Goal: Task Accomplishment & Management: Use online tool/utility

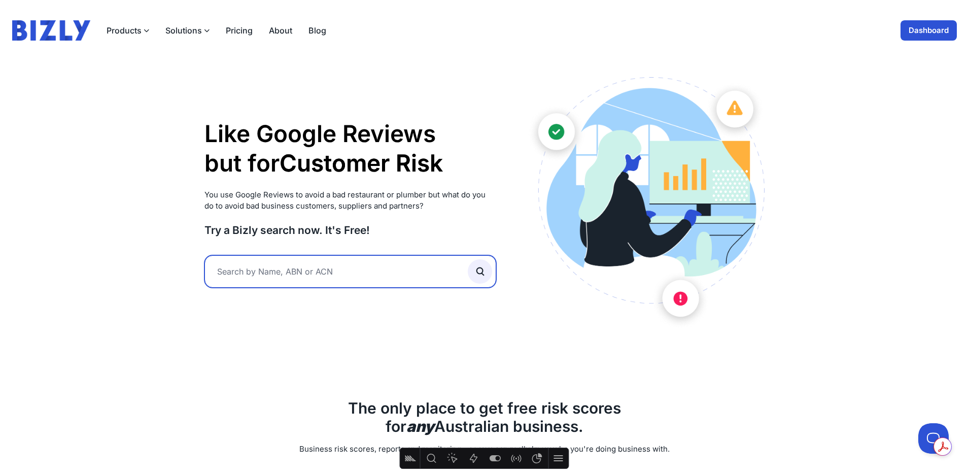
click at [327, 275] on input "text" at bounding box center [350, 271] width 292 height 32
type input "toop"
click at [468, 259] on button "submit" at bounding box center [480, 271] width 24 height 24
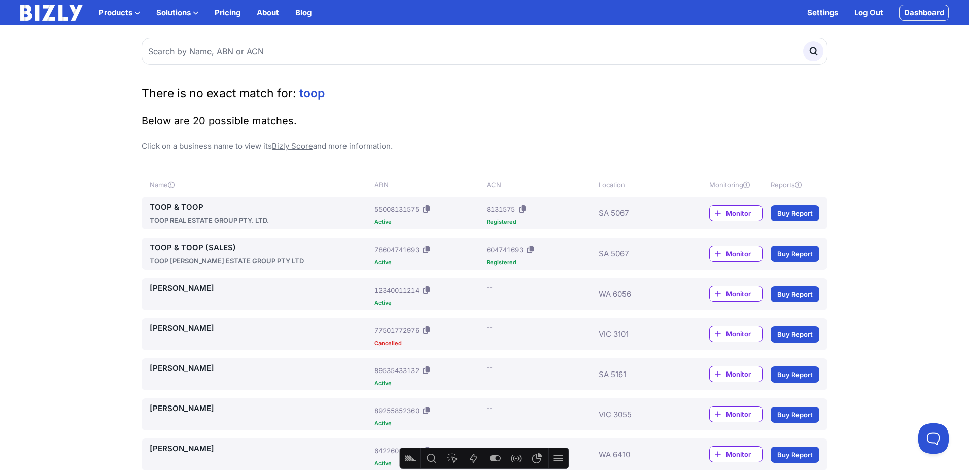
click at [169, 202] on link "TOOP & TOOP" at bounding box center [260, 207] width 221 height 12
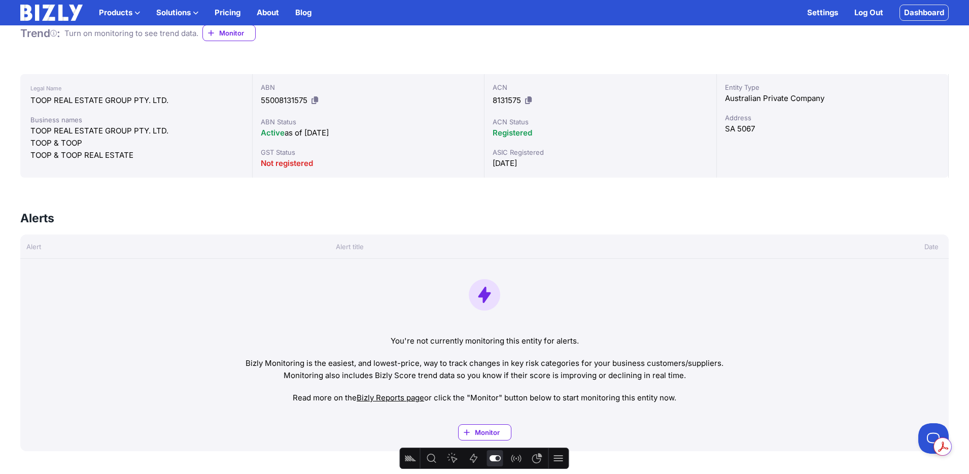
click at [494, 451] on button "Feature flags" at bounding box center [494, 458] width 16 height 16
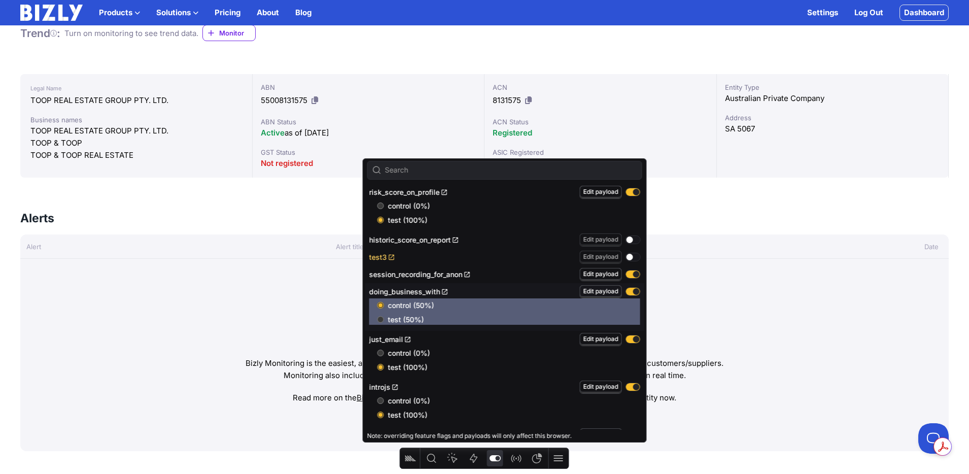
click at [380, 257] on link "test3" at bounding box center [382, 257] width 26 height 9
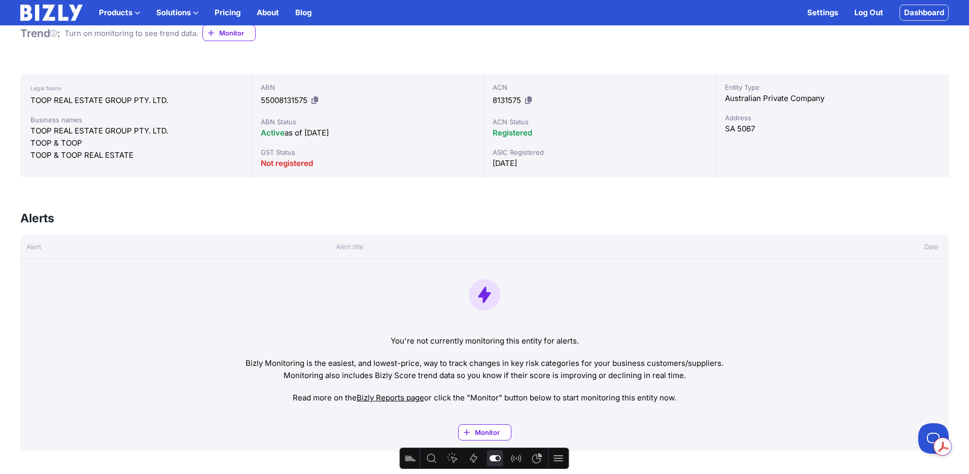
click at [870, 11] on link "Log Out" at bounding box center [868, 13] width 29 height 12
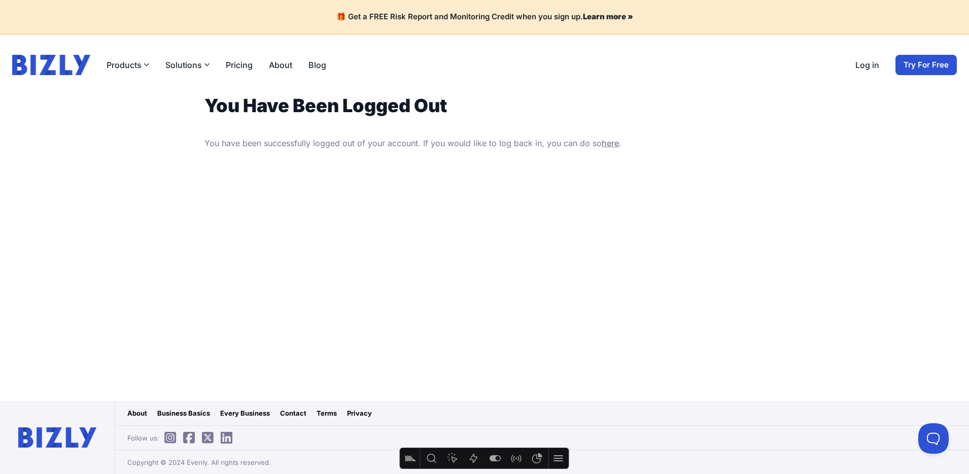
click at [80, 68] on img at bounding box center [51, 65] width 78 height 20
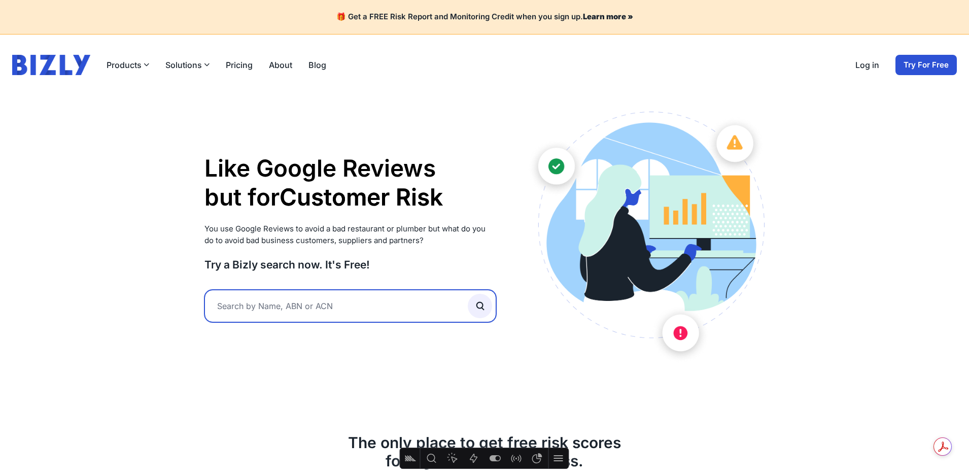
click at [311, 295] on input "text" at bounding box center [350, 306] width 292 height 32
type input "tyno"
click at [468, 294] on button "submit" at bounding box center [480, 306] width 24 height 24
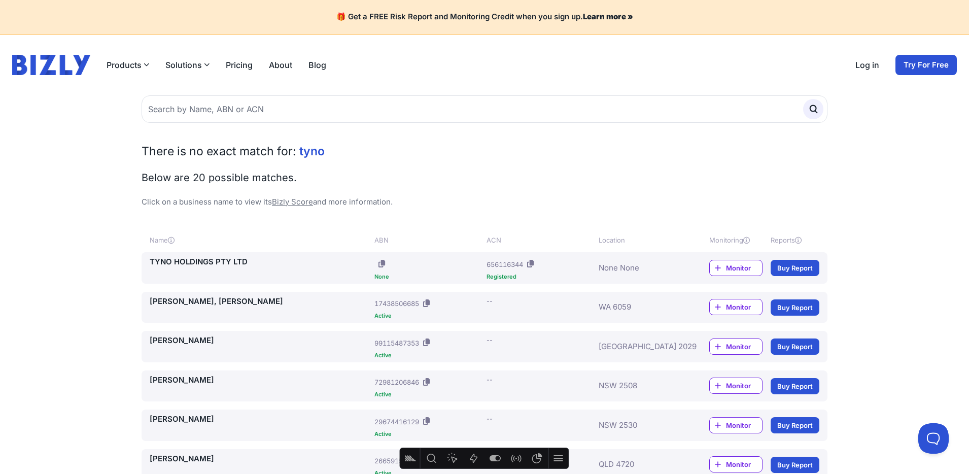
click at [206, 257] on link "TYNO HOLDINGS PTY LTD" at bounding box center [260, 262] width 221 height 12
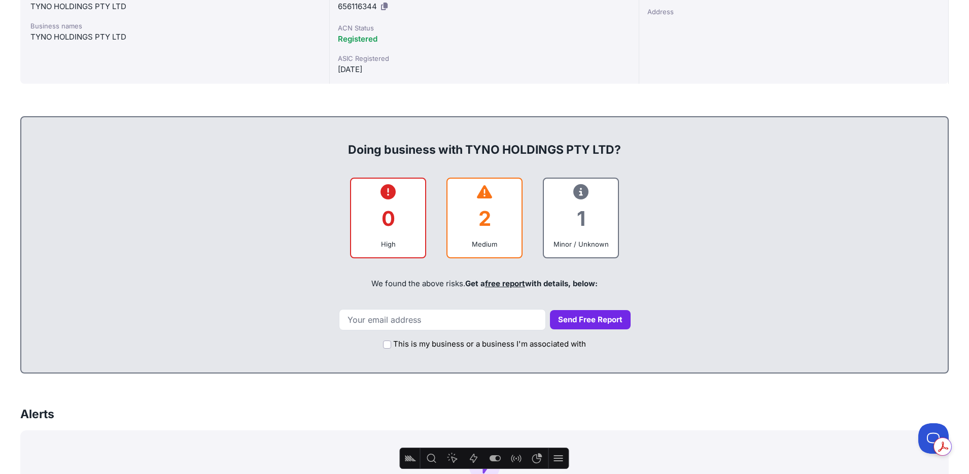
scroll to position [322, 0]
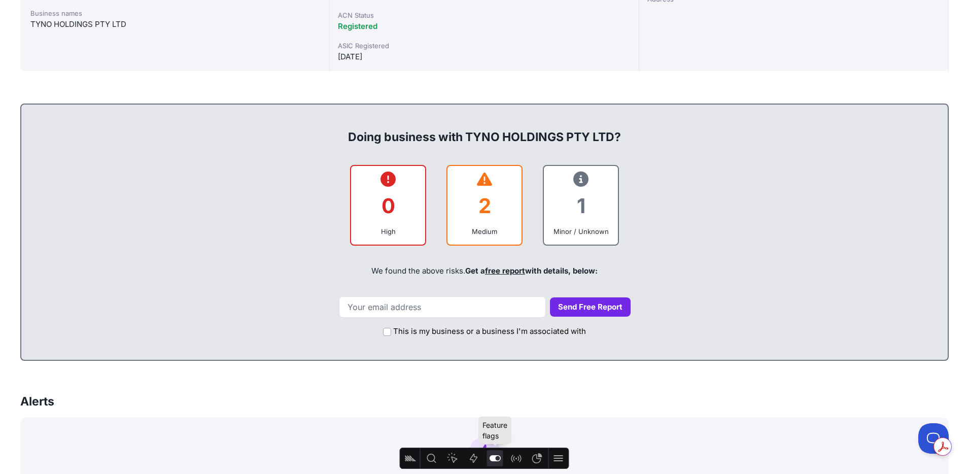
click at [495, 459] on icon "Feature flags" at bounding box center [495, 458] width 11 height 6
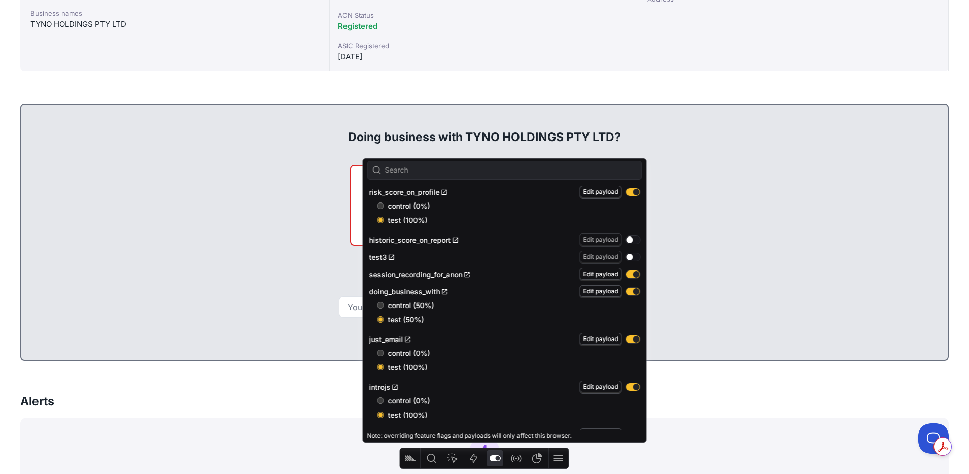
click at [379, 205] on input "control (0%)" at bounding box center [380, 205] width 7 height 7
radio input "true"
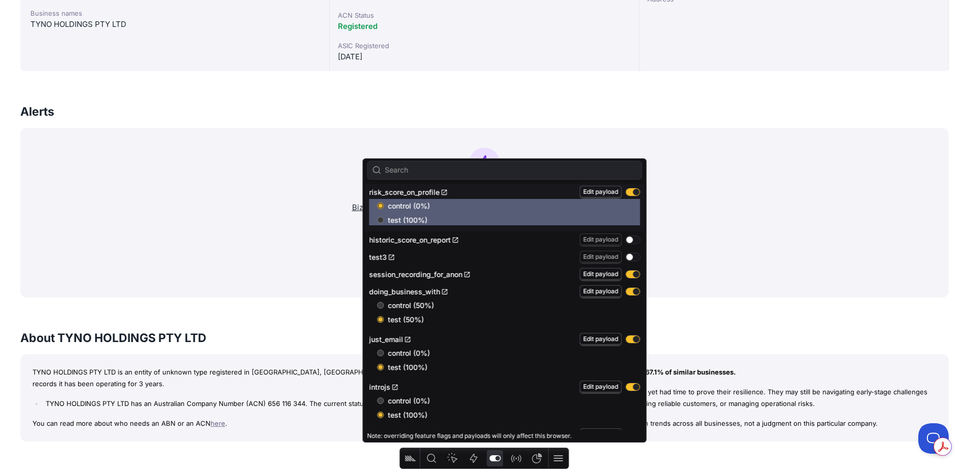
click at [377, 217] on input "test (100%)" at bounding box center [380, 220] width 7 height 7
radio input "true"
radio input "false"
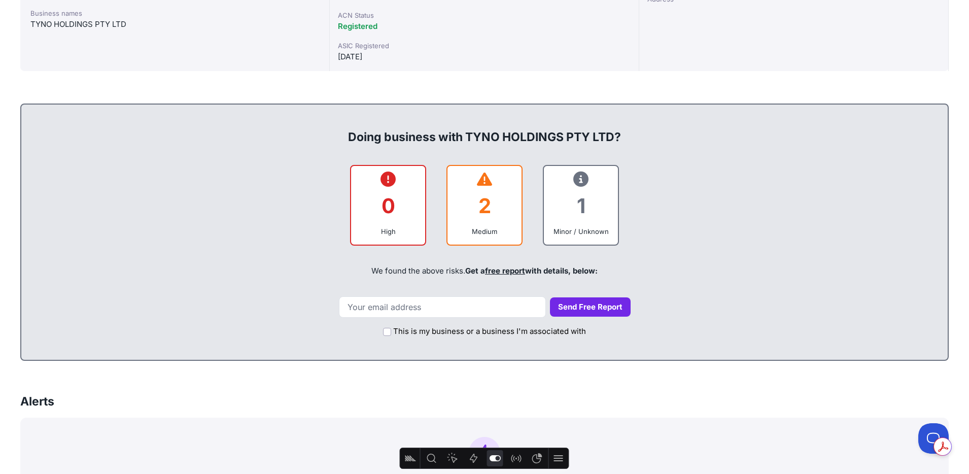
click at [732, 217] on div "0 High 2 Medium 1 Minor / Unknown" at bounding box center [484, 205] width 906 height 81
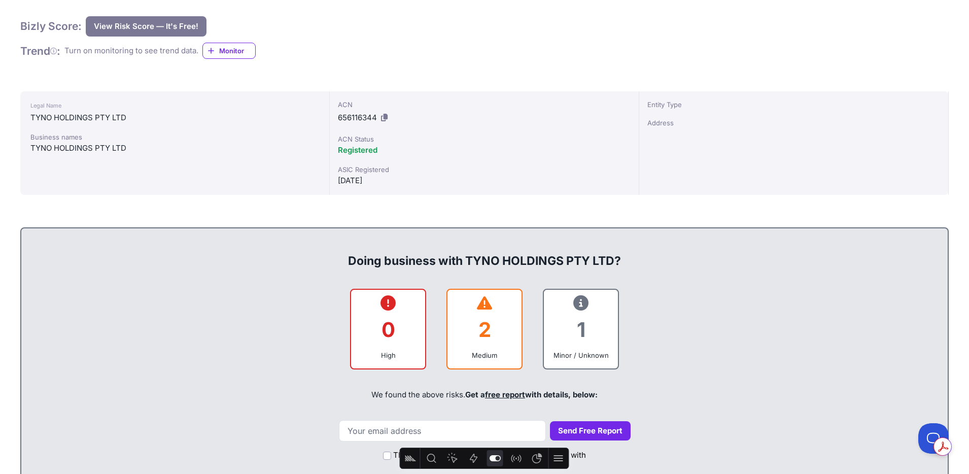
scroll to position [241, 0]
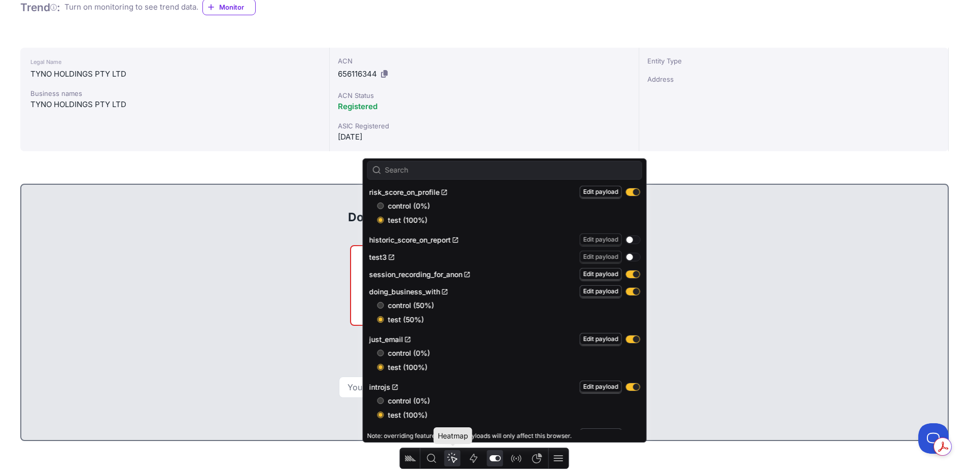
click at [455, 459] on icon "Heatmap" at bounding box center [452, 458] width 12 height 12
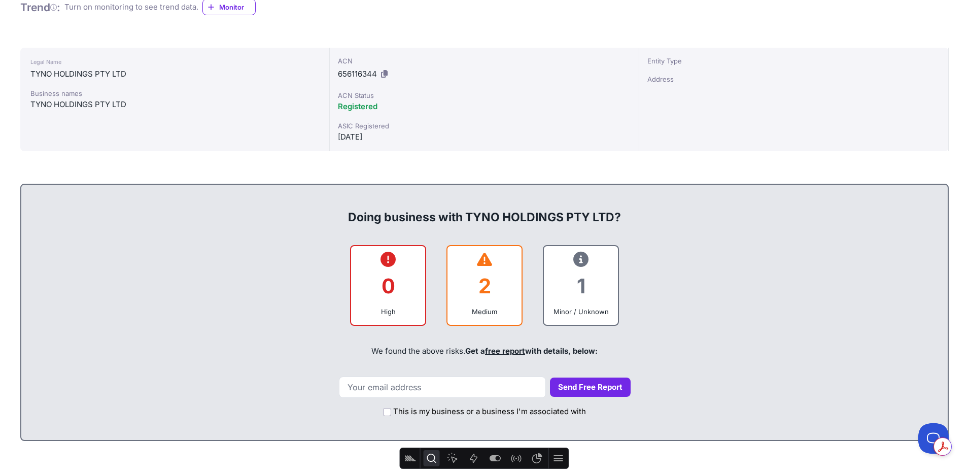
click at [430, 460] on icon "Inspect" at bounding box center [431, 458] width 12 height 12
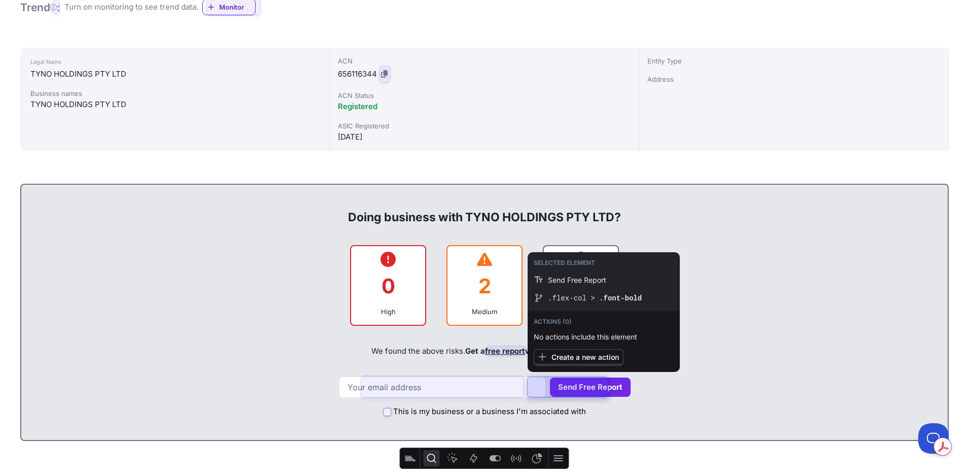
click at [566, 386] on div at bounding box center [568, 387] width 80 height 20
click at [581, 355] on span "Create a new action" at bounding box center [584, 356] width 67 height 9
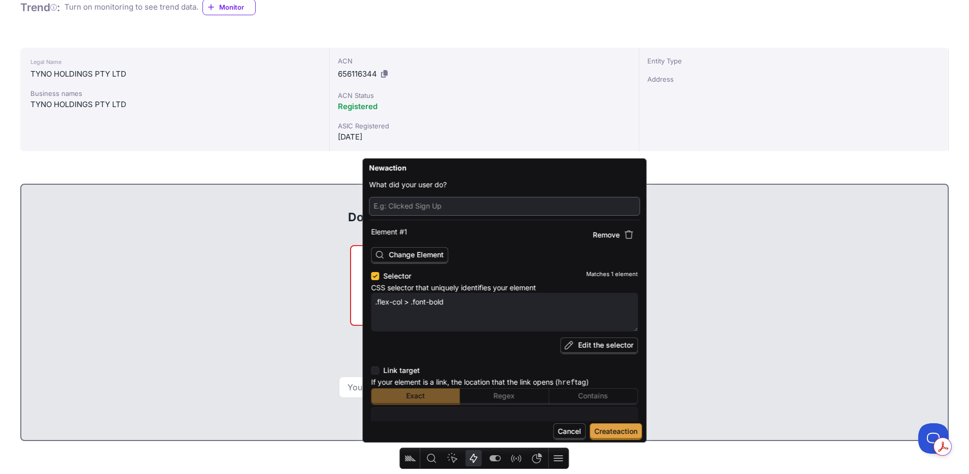
click at [434, 208] on input "text" at bounding box center [505, 206] width 262 height 14
type textarea "x"
type input "C"
type textarea "x"
type input "Cl"
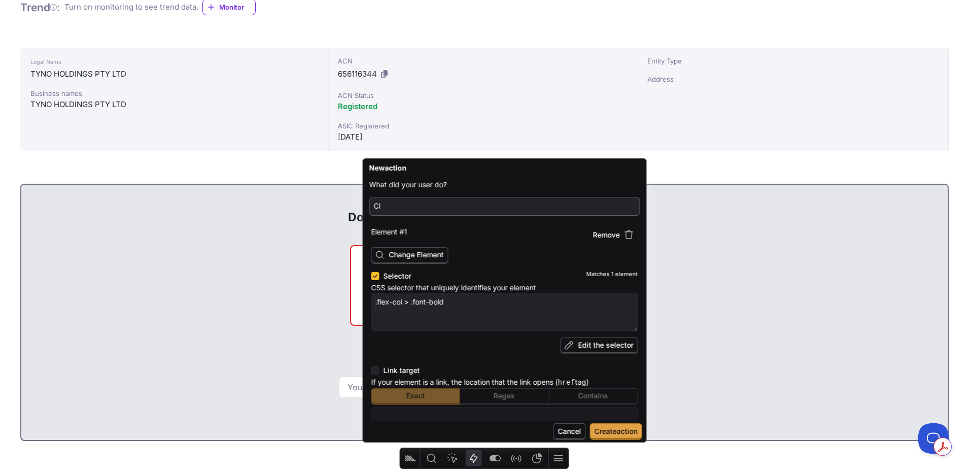
type textarea "x"
type input "Clic"
type textarea "x"
type input "Click"
type textarea "x"
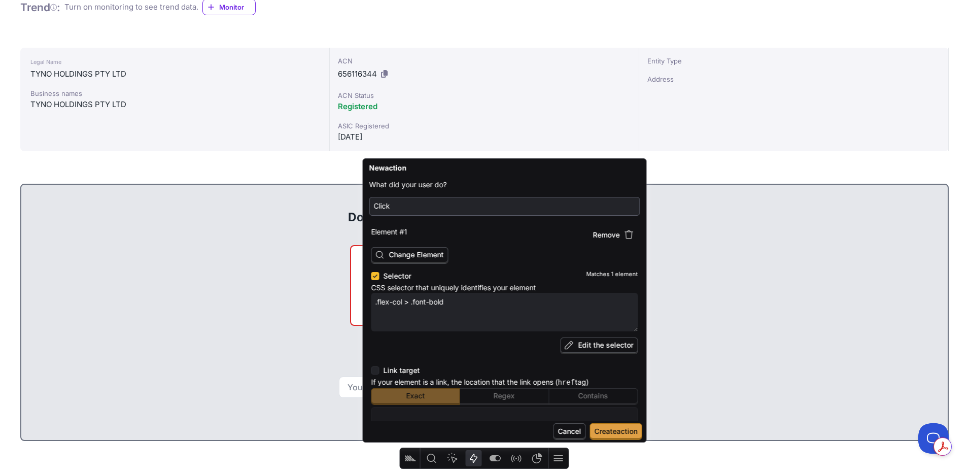
type input "Clicke"
type textarea "x"
type input "Clicked"
type textarea "x"
type input "Clicked"
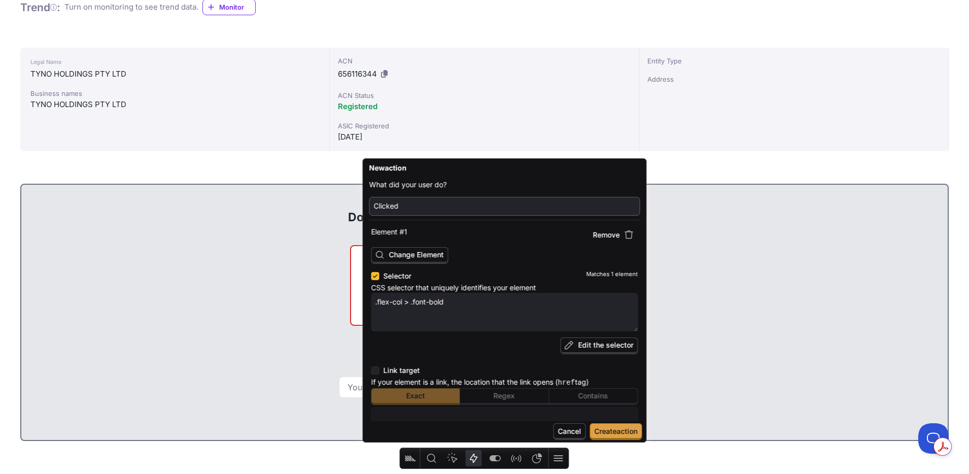
scroll to position [1, 0]
click at [578, 345] on span "Edit the selector" at bounding box center [605, 344] width 55 height 9
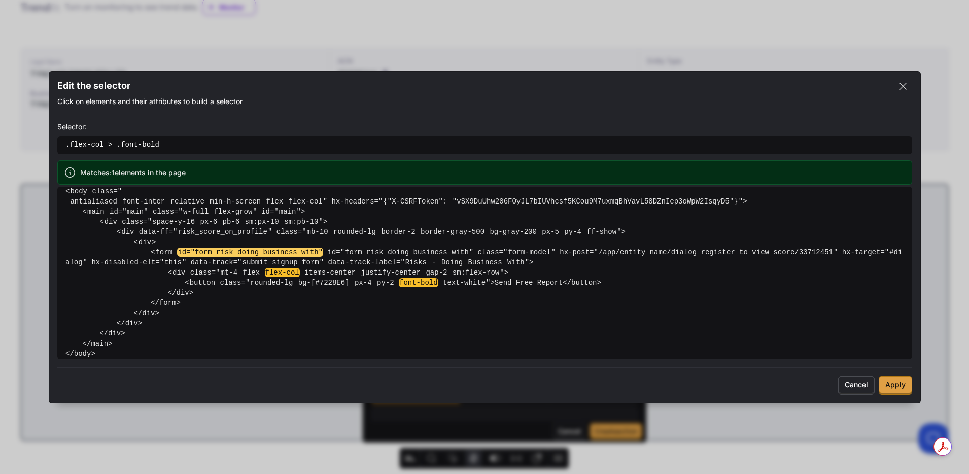
click at [187, 255] on span "id="form_risk_doing_business_with"" at bounding box center [250, 252] width 146 height 9
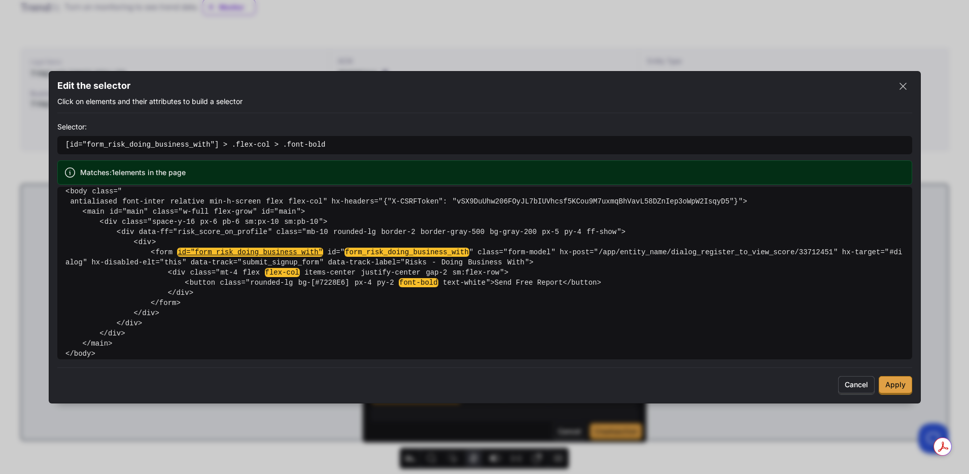
scroll to position [242, 0]
click at [898, 389] on span "Apply" at bounding box center [895, 384] width 20 height 9
type textarea "x"
type textarea "[id="form_risk_doing_business_with"] > .flex-col > .font-bold"
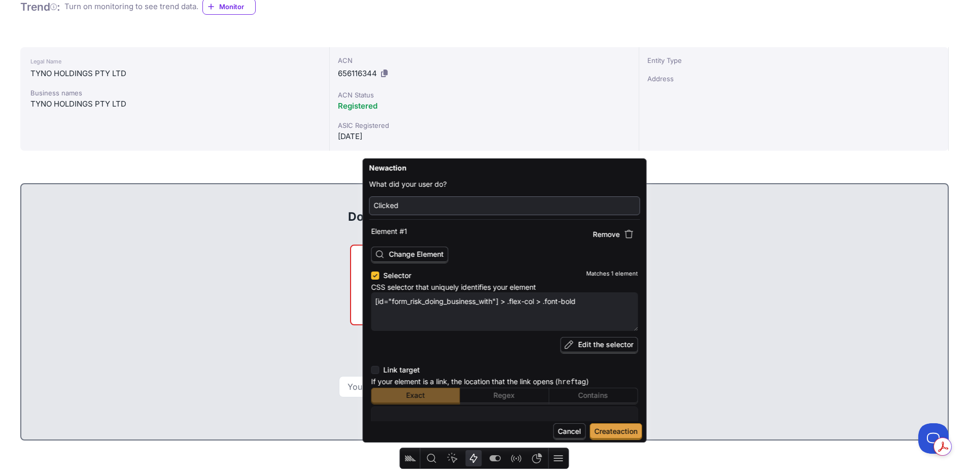
click at [409, 205] on input "Clicked" at bounding box center [505, 206] width 262 height 14
type textarea "x"
type input "Clicked"
type textarea "x"
type input "Clicke"
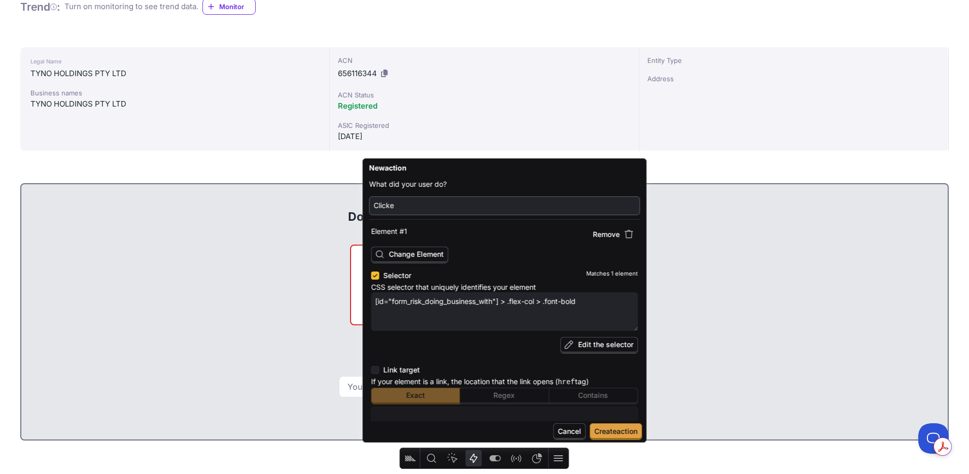
type textarea "x"
type input "Click"
type textarea "x"
type input "Clic"
type textarea "x"
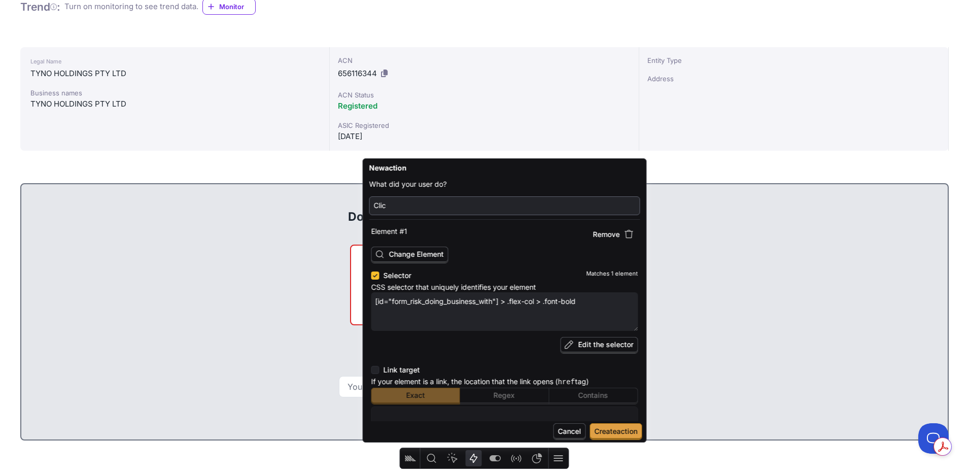
type input "Cli"
type textarea "x"
type input "Cl"
type textarea "x"
type input "C"
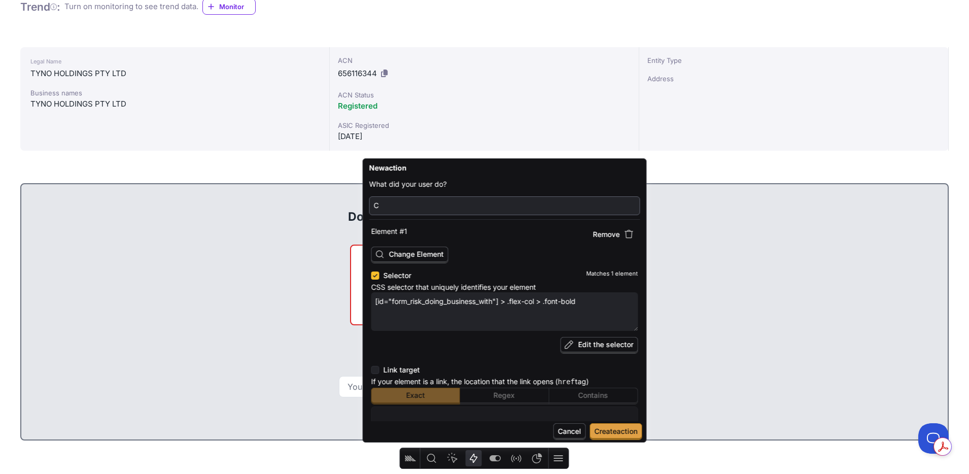
type textarea "x"
type input "D"
type textarea "x"
type input "Do"
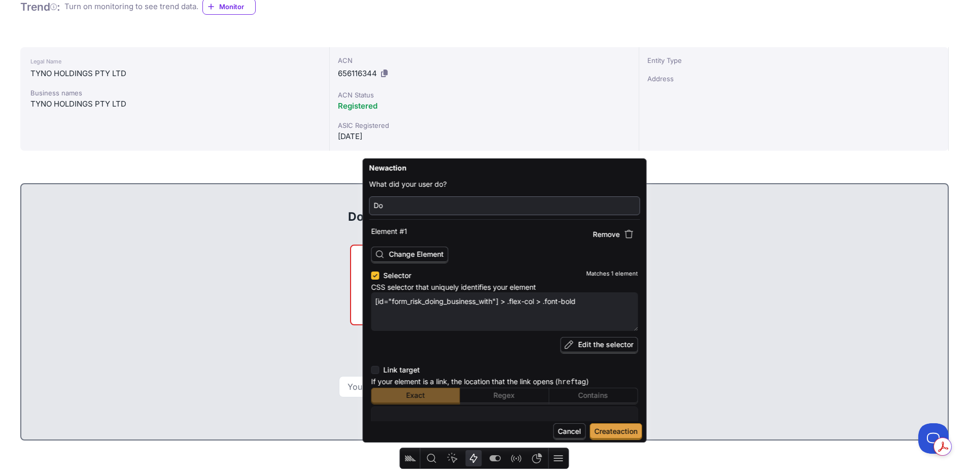
type textarea "x"
type input "Doi"
type textarea "x"
type input "Doin"
type textarea "x"
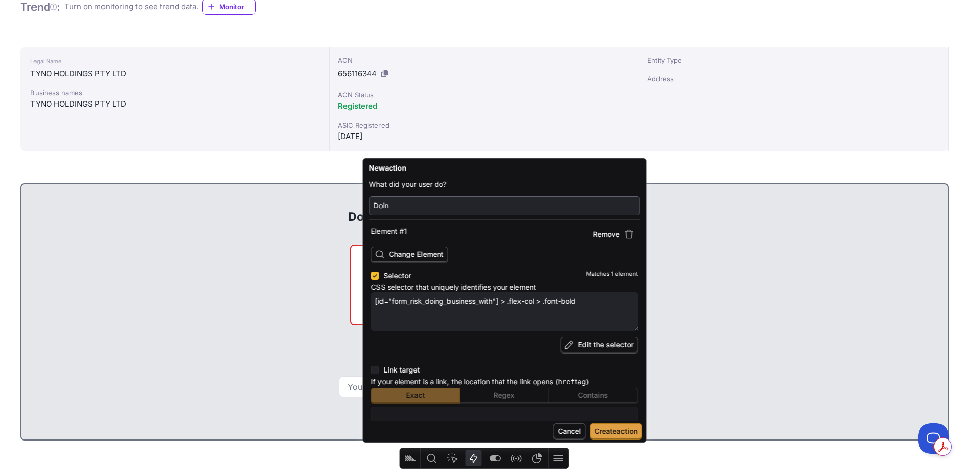
type input "Doing"
type textarea "x"
type input "Doing"
type textarea "x"
type input "Doing B"
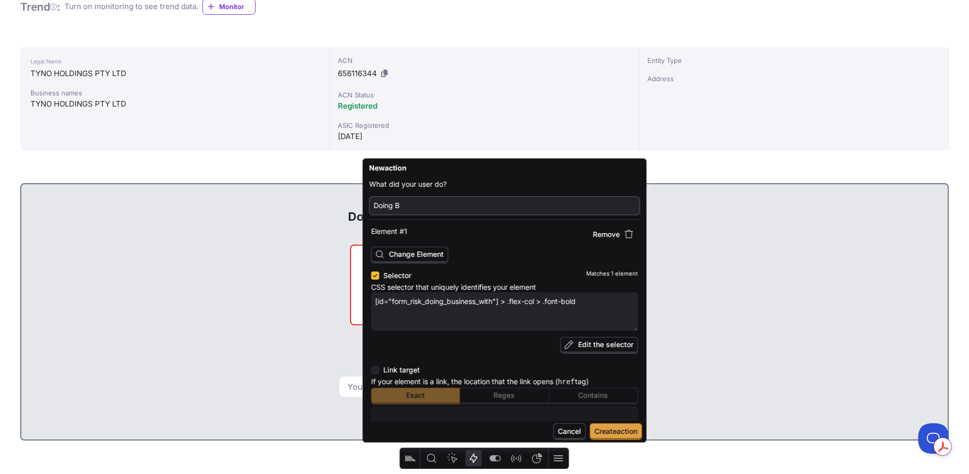
type textarea "x"
type input "Doing Bu"
type textarea "x"
type input "Doing Bus"
type textarea "x"
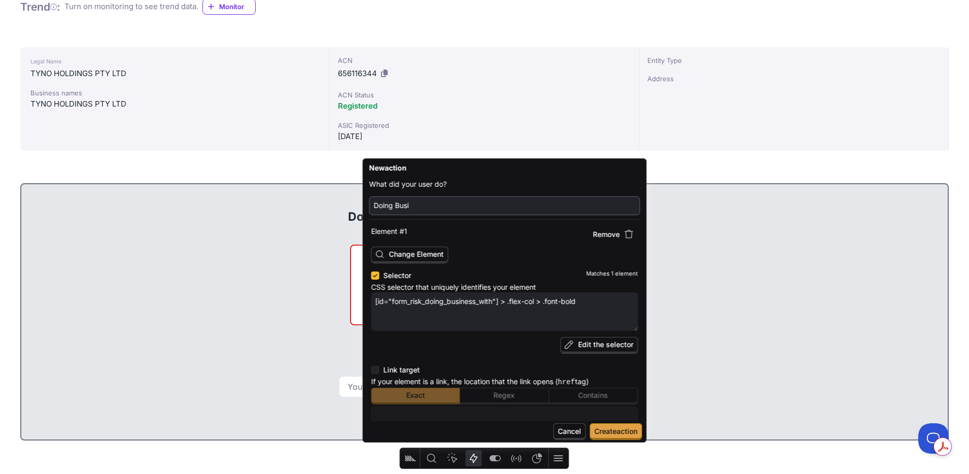
type input "Doing Busin"
type textarea "x"
type input "Doing Busine"
type textarea "x"
type input "Doing Busines"
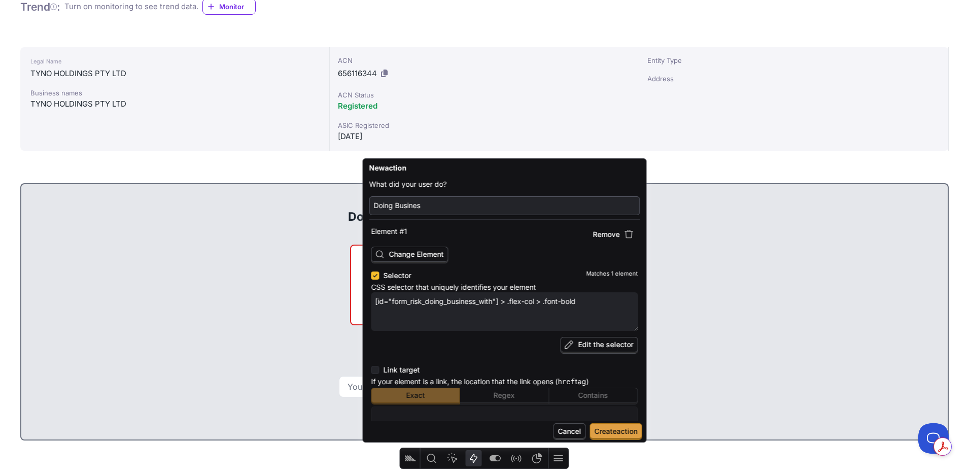
type textarea "x"
type input "Doing Business"
type textarea "x"
type input "Doing Business"
type textarea "x"
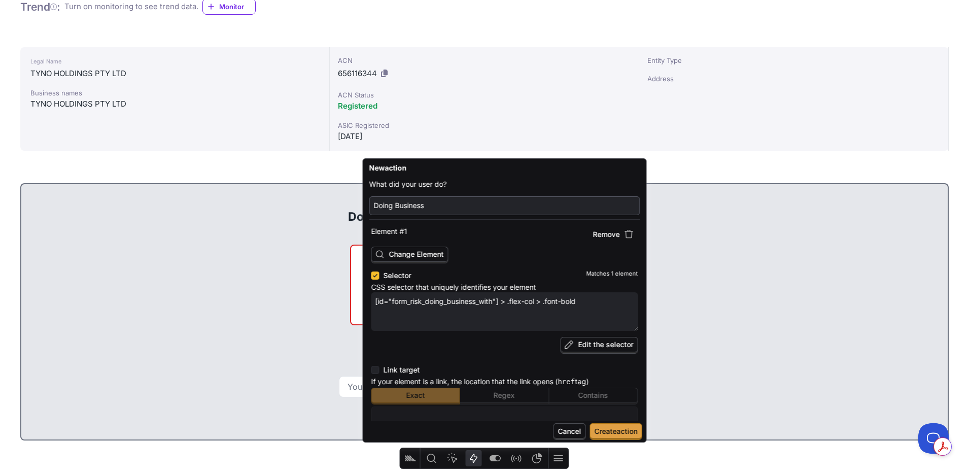
type input "Doing Business W"
type textarea "x"
type input "Doing Business Wi"
type textarea "x"
type input "Doing Business Wit"
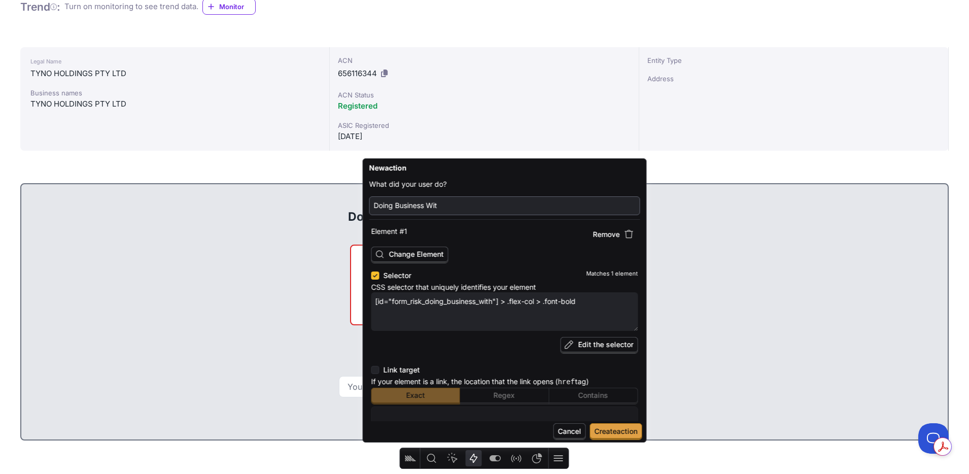
type textarea "x"
type input "Doing Business With"
type textarea "x"
type input "Doing Business With"
type textarea "x"
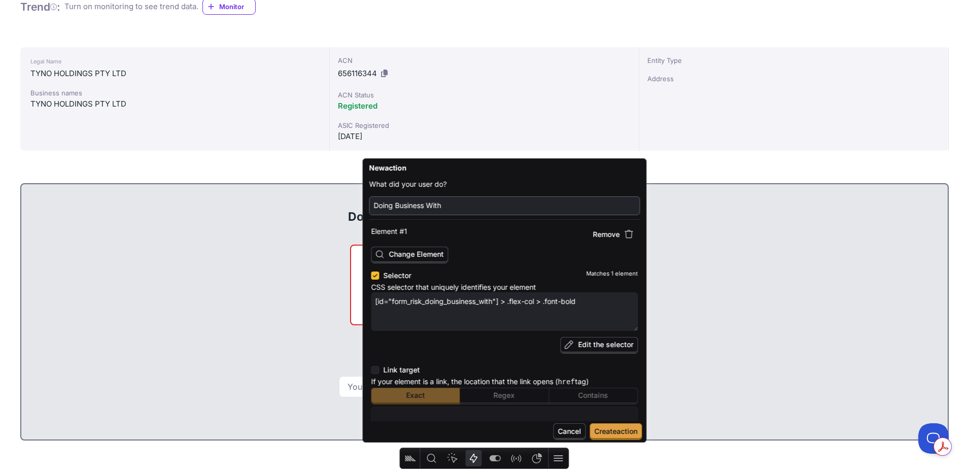
type input "Doing Business With -"
type textarea "x"
type input "Doing Business With -"
type textarea "x"
type input "Doing Business With -"
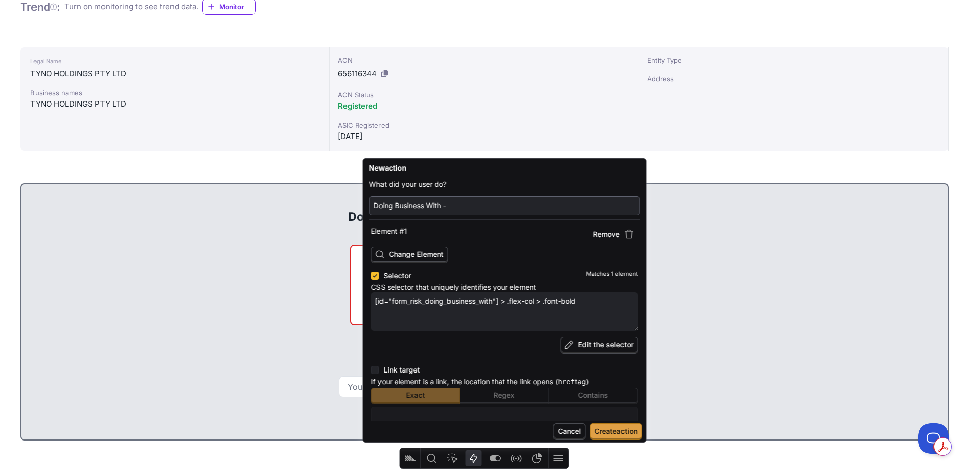
type textarea "x"
type input "Doing Business With"
type textarea "x"
type input "Doing Business With"
type textarea "x"
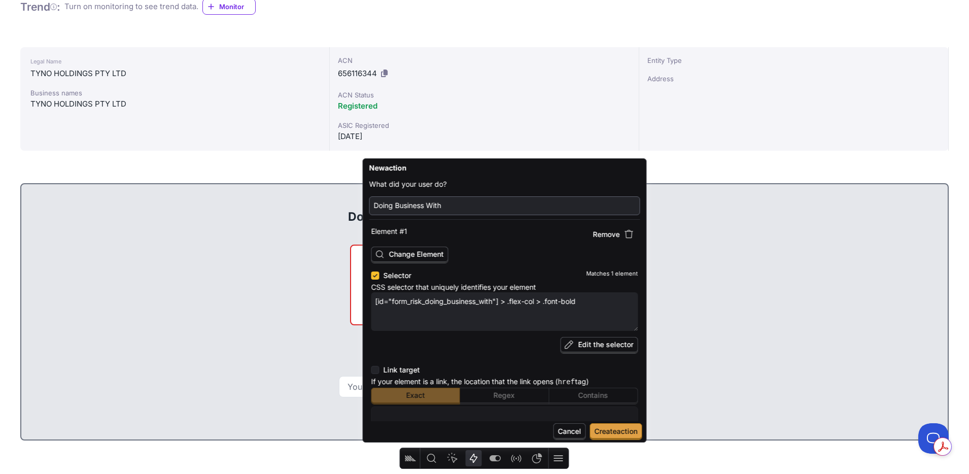
type input "Doing Business Wit"
type textarea "x"
type input "Doing Business Wi"
type textarea "x"
type input "Doing Business W"
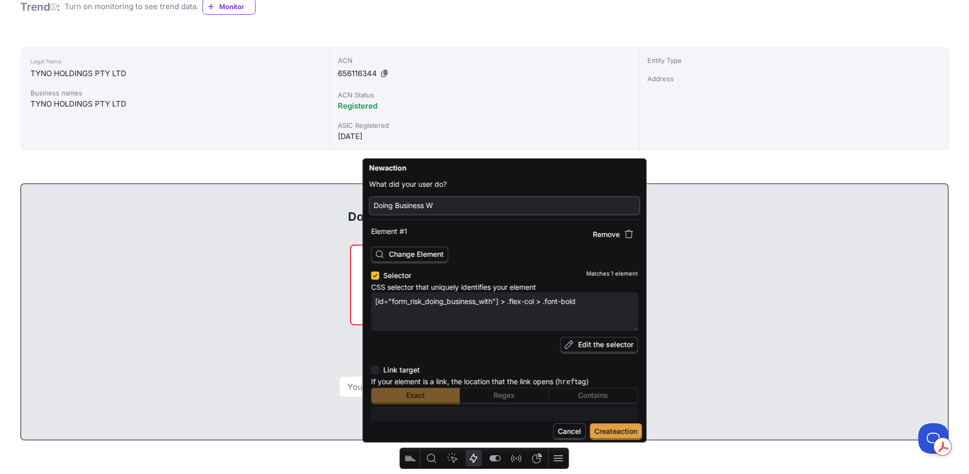
type textarea "x"
type input "Doing Business"
type textarea "x"
type input "Doing Business"
type textarea "x"
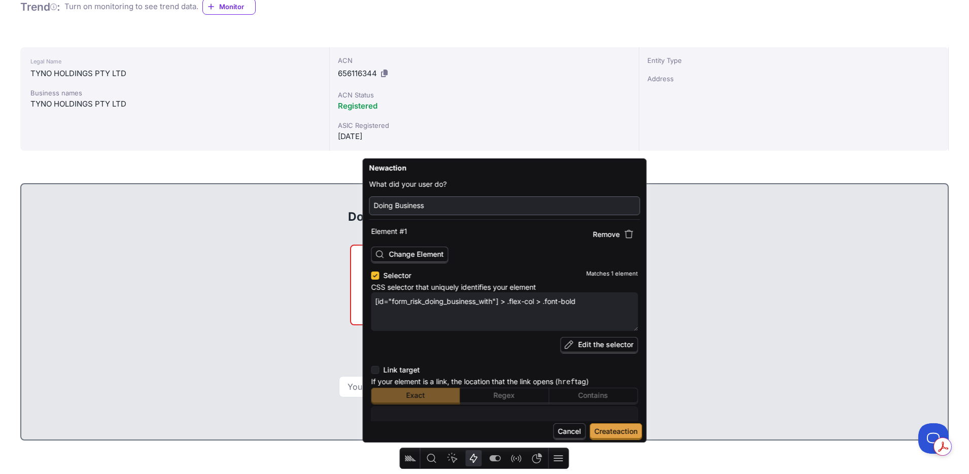
type input "Doing Busines"
type textarea "x"
type input "Doing Busine"
type textarea "x"
type input "Doing Busin"
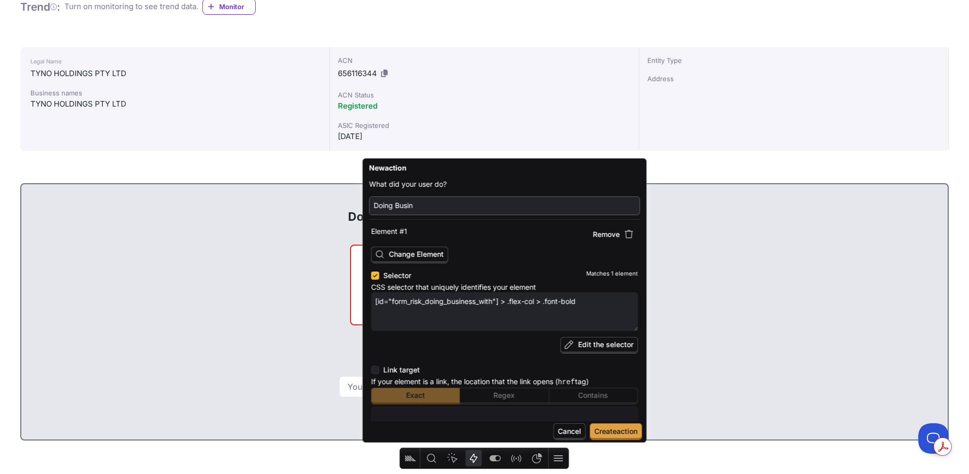
type textarea "x"
type input "Doing Busi"
type textarea "x"
type input "Doing Bus"
type textarea "x"
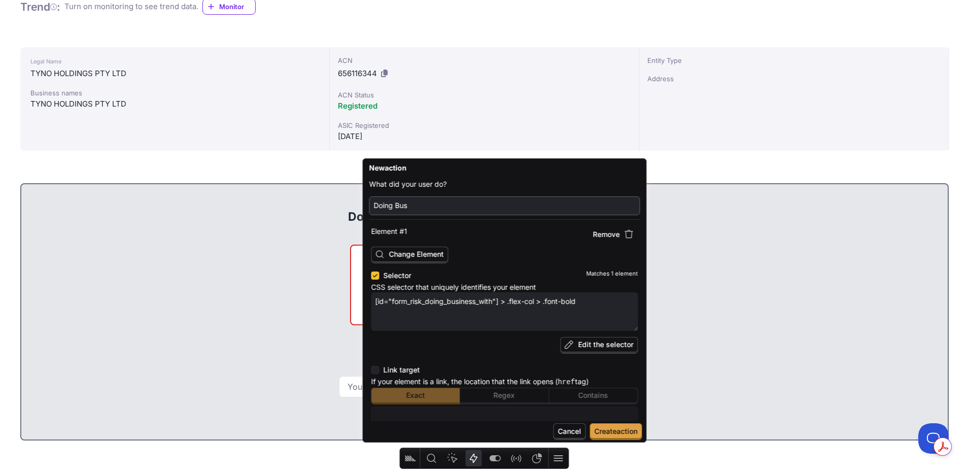
type input "Doing Bu"
type textarea "x"
type input "Doing B"
type textarea "x"
type input "Doing"
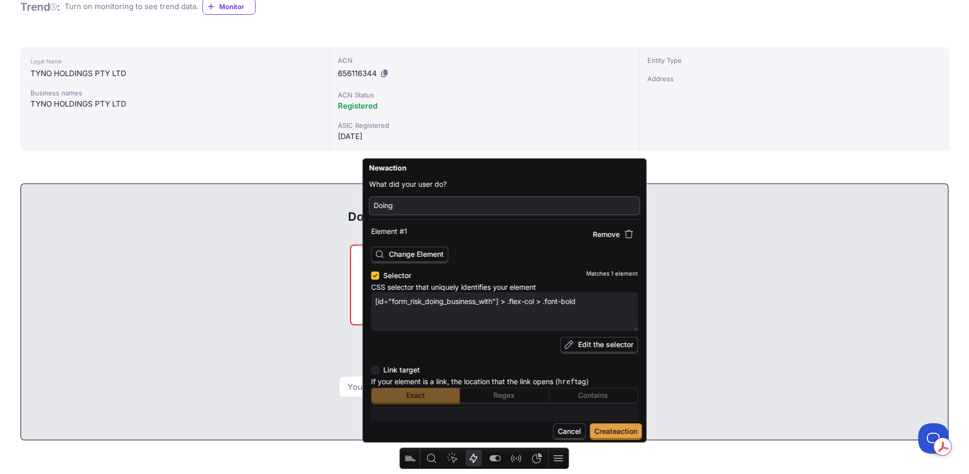
type textarea "x"
type input "Doing"
type textarea "x"
type input "Doin"
type textarea "x"
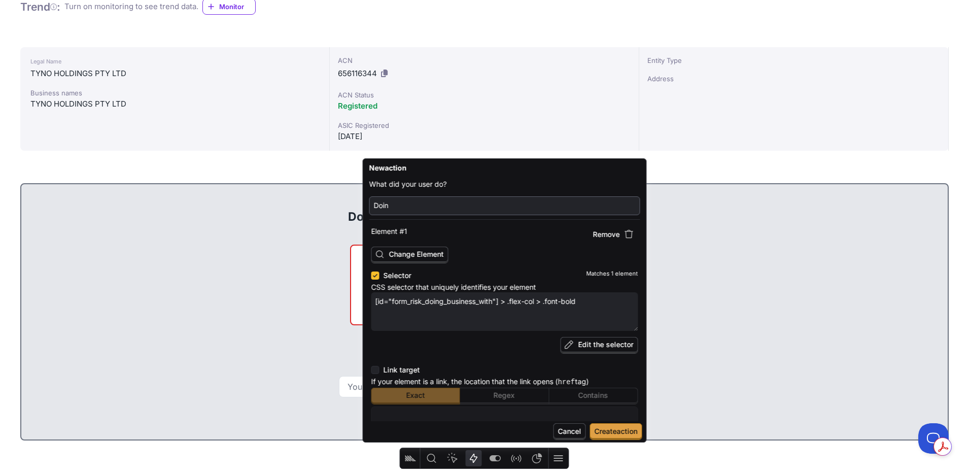
type input "Doi"
type textarea "x"
type input "Do"
type textarea "x"
type input "D"
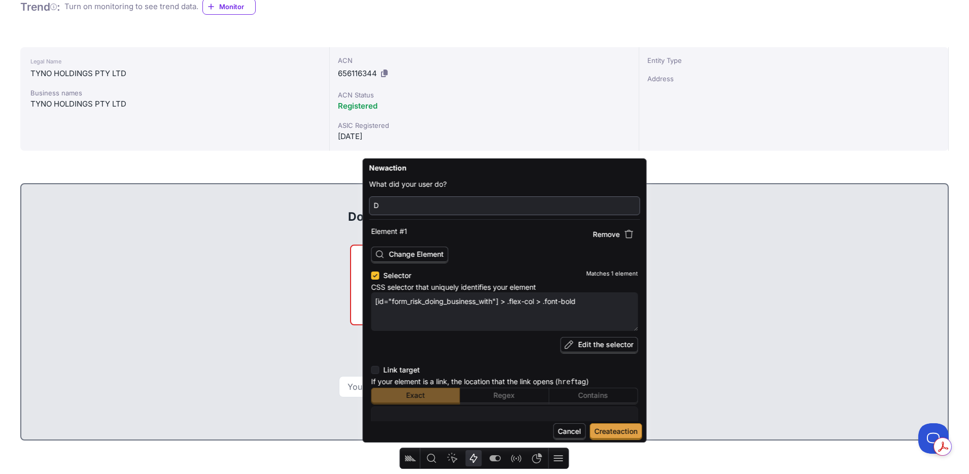
type textarea "x"
type input "R"
type textarea "x"
type input "Ri"
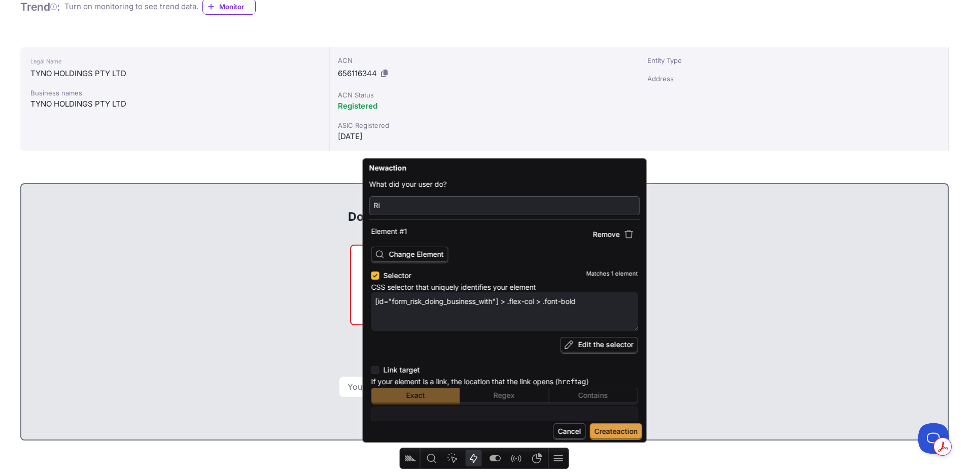
type textarea "x"
type input "Ris"
type textarea "x"
type input "Risk"
type textarea "x"
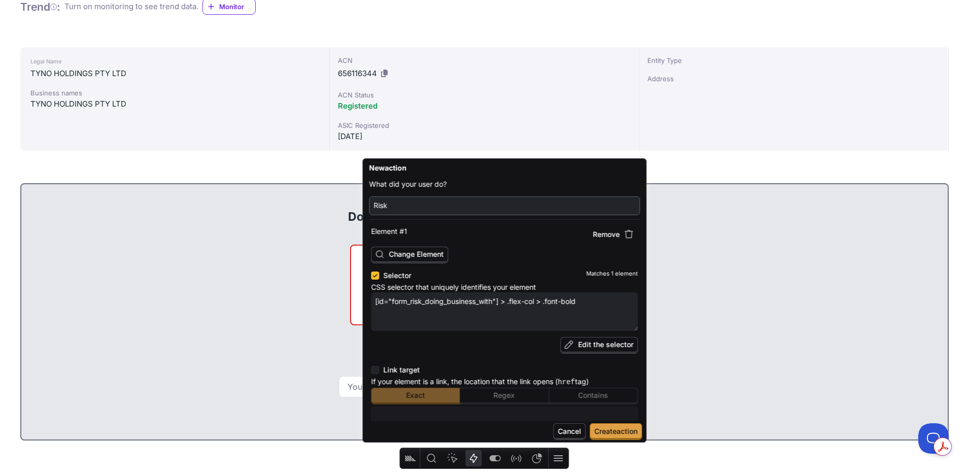
type input "Risk"
type textarea "x"
type input "Risk C"
type textarea "x"
type input "Risk Co"
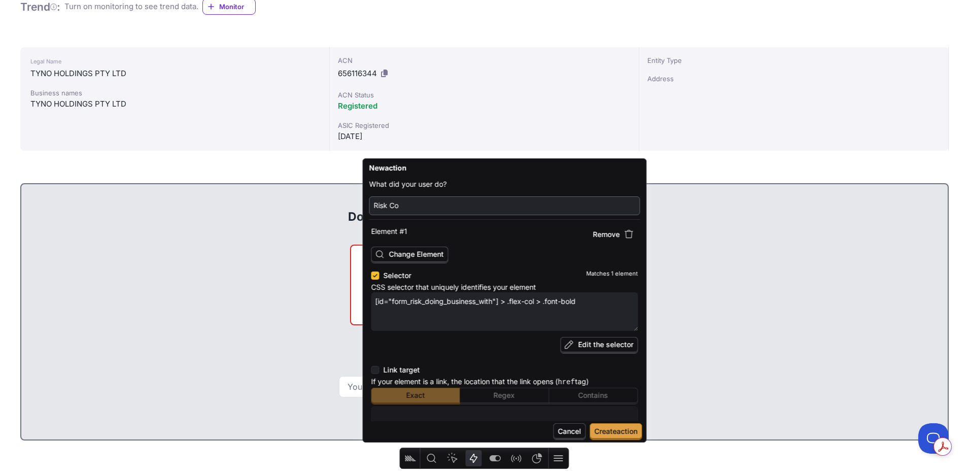
type textarea "x"
type input "Risk Coun"
type textarea "x"
type input "Risk Count"
type textarea "x"
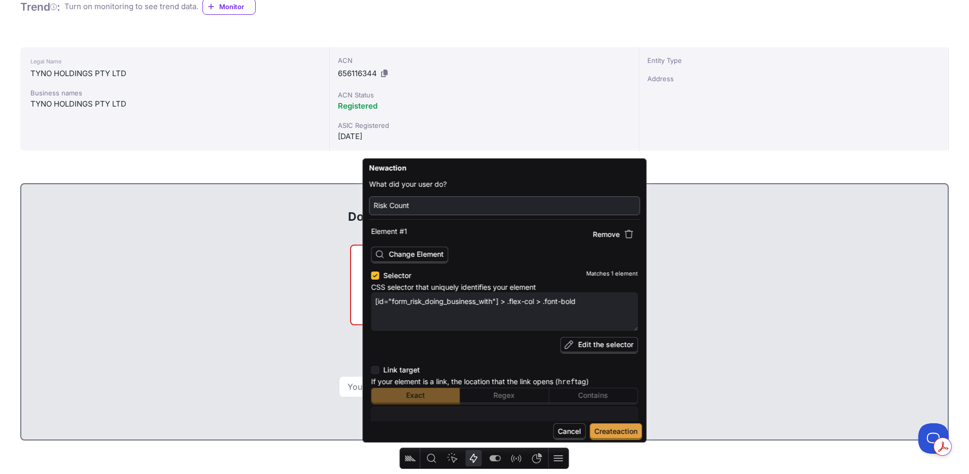
type input "Risk Count"
type textarea "x"
type input "Risk Count f"
type textarea "x"
type input "Risk Count for"
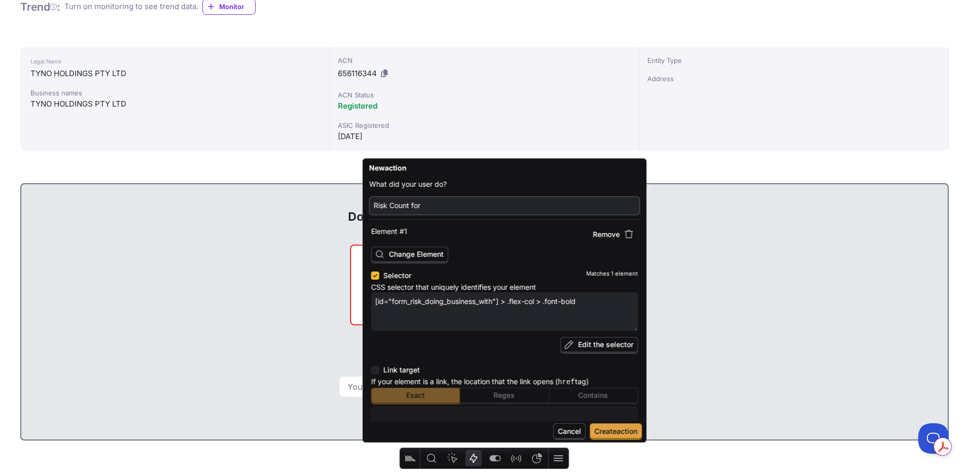
type textarea "x"
type input "Risk Count form"
type textarea "x"
type input "Risk Count form"
type textarea "x"
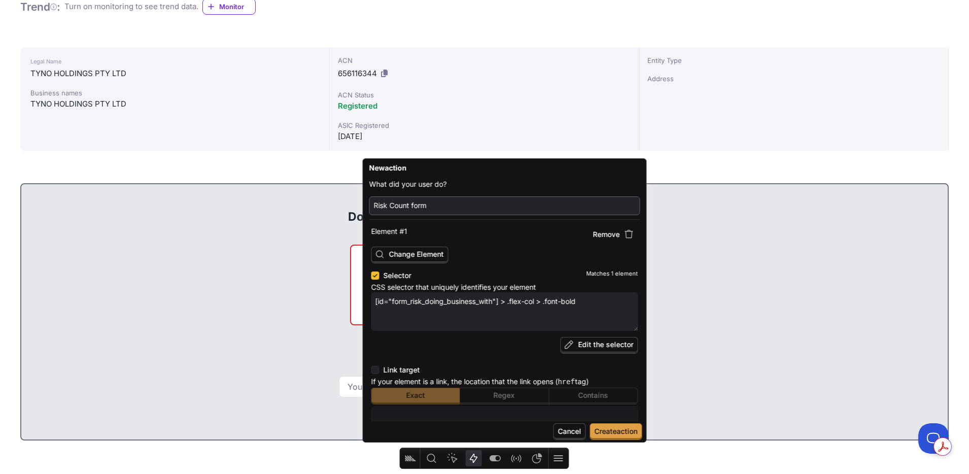
type input "Risk Count form -"
type textarea "x"
type input "Risk Count form -"
type textarea "x"
type input "Risk Count form - s"
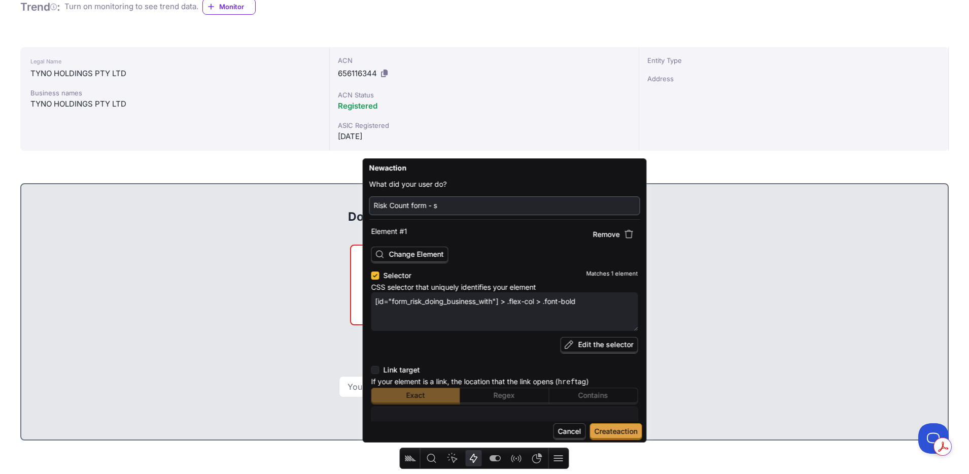
type textarea "x"
type input "Risk Count form - su"
type textarea "x"
type input "Risk Count form - sub"
type textarea "x"
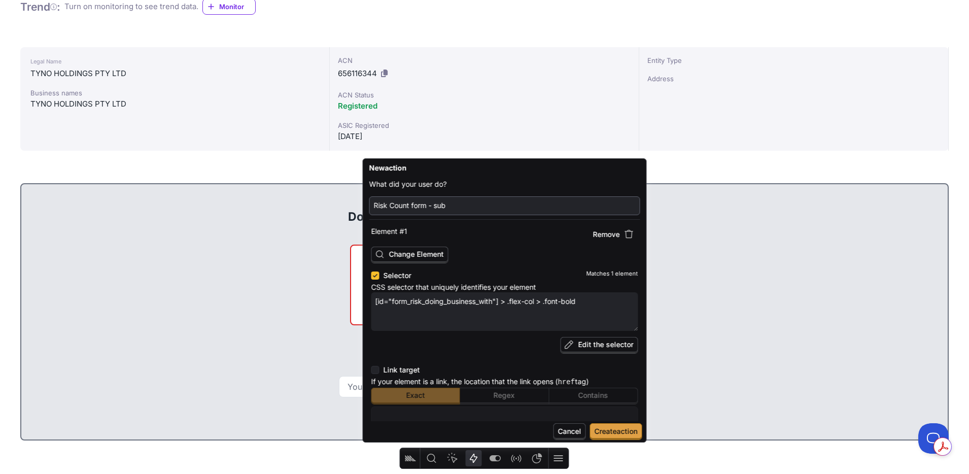
type input "Risk Count form - subm"
type textarea "x"
type input "Risk Count form - submi"
type textarea "x"
type input "Risk Count form - submit"
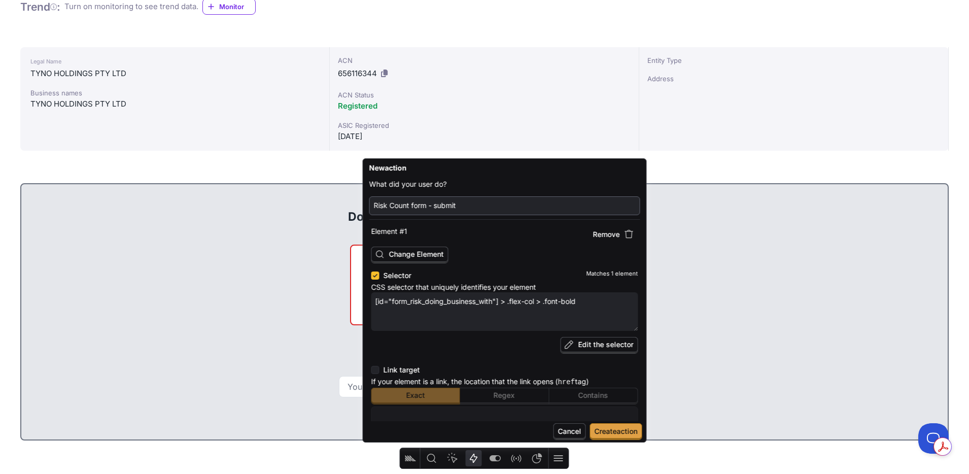
type textarea "x"
type input "Risk Count form - submit"
type textarea "x"
type input "Risk Count form - submit"
type textarea "x"
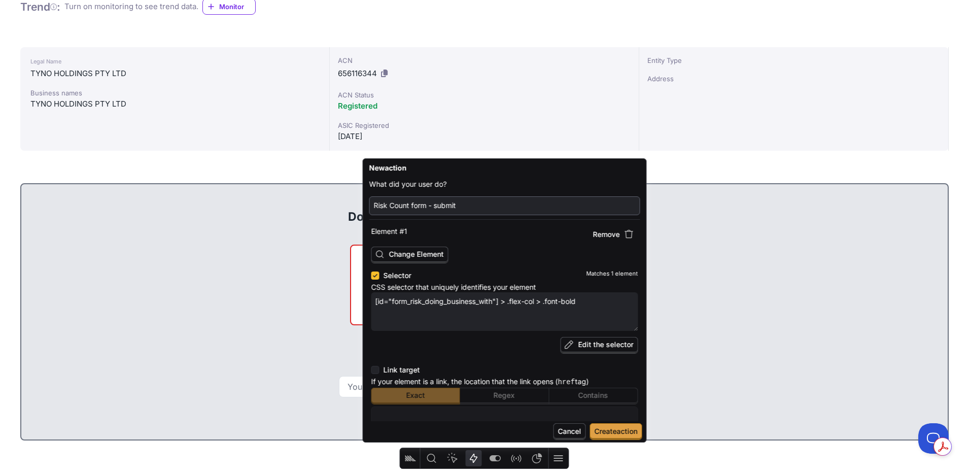
type input "Risk Count form - submi"
type textarea "x"
type input "Risk Count form - subm"
type textarea "x"
type input "Risk Count form - sub"
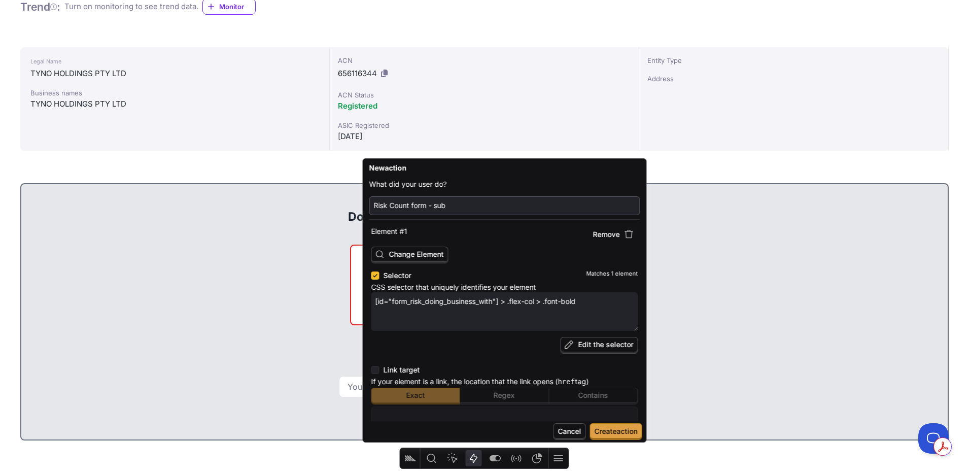
type textarea "x"
type input "Risk Count form - su"
type textarea "x"
type input "Risk Count form - s"
type textarea "x"
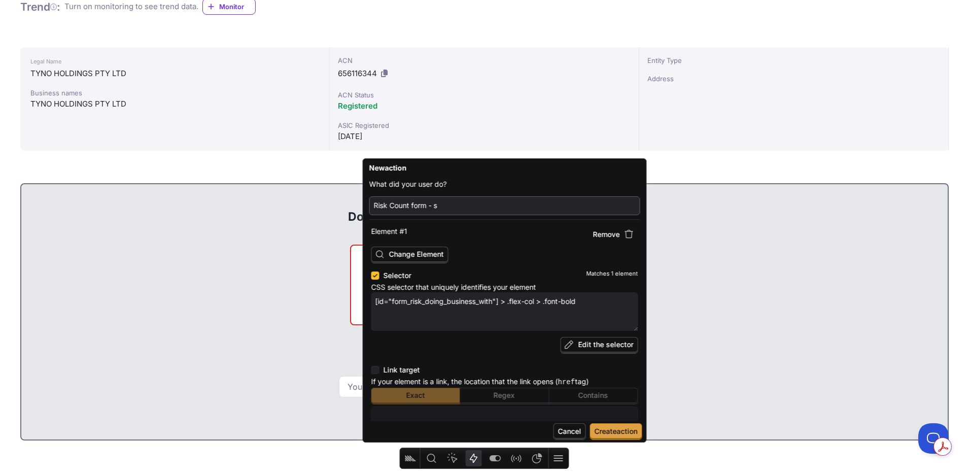
type input "Risk Count form -"
type textarea "x"
type input "Risk Count form - r"
type textarea "x"
type input "Risk Count form - re"
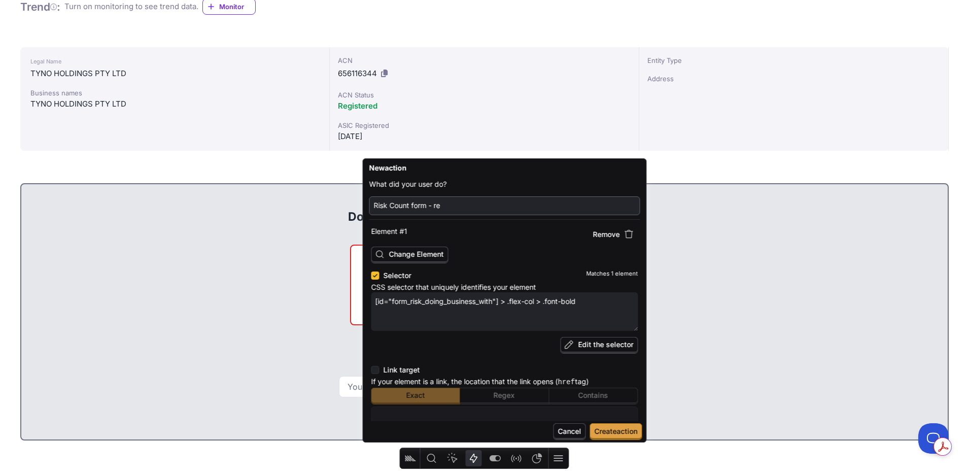
type textarea "x"
type input "Risk Count form - req"
type textarea "x"
type input "Risk Count form - requ"
type textarea "x"
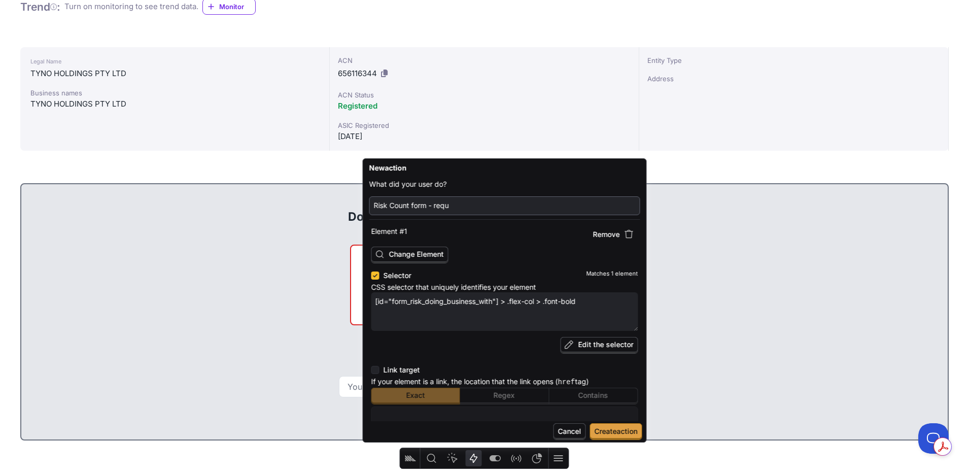
type input "Risk Count form - reque"
type textarea "x"
type input "Risk Count form - request"
type textarea "x"
type input "Risk Count form - request"
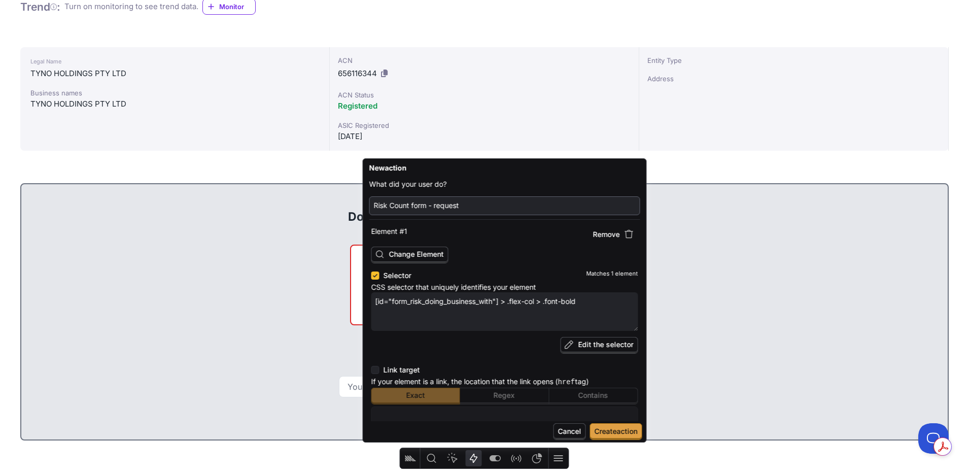
type textarea "x"
type input "Risk Count form - request r"
type textarea "x"
type input "Risk Count form - request re"
click at [624, 429] on span "Create action" at bounding box center [616, 430] width 43 height 9
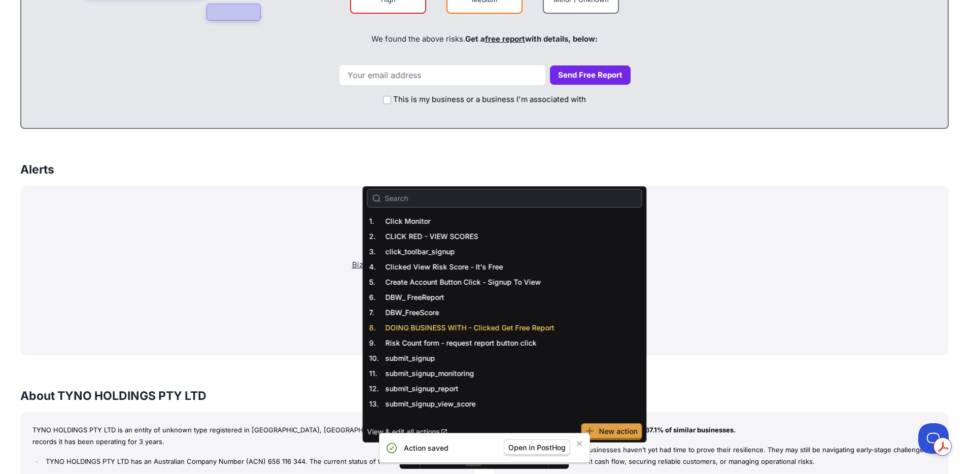
scroll to position [559, 0]
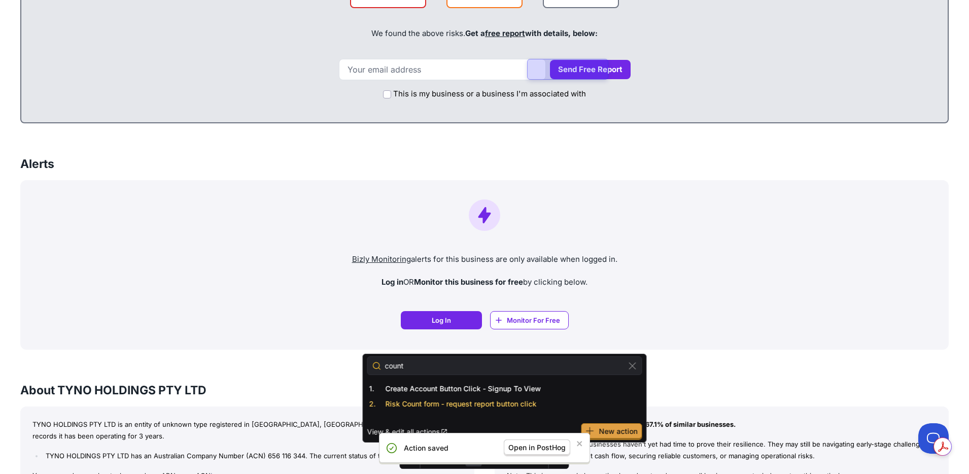
click at [466, 402] on span "Risk Count form - request report button click" at bounding box center [461, 403] width 151 height 9
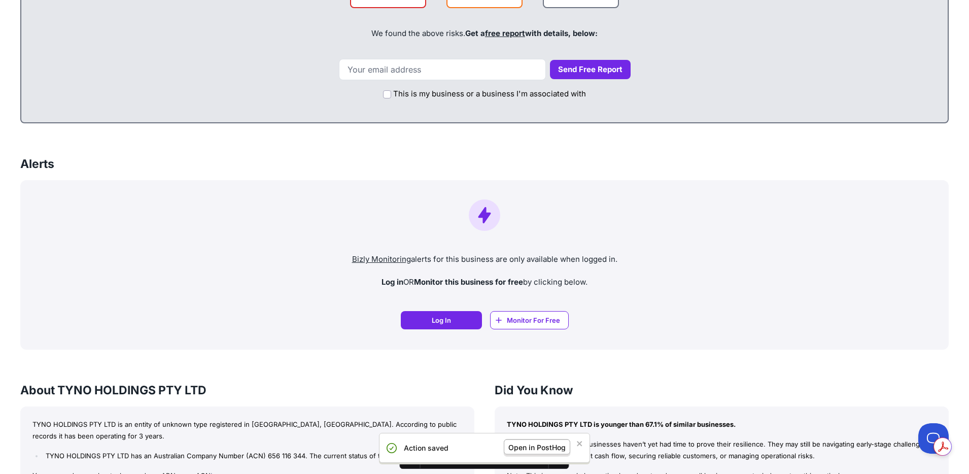
click at [531, 446] on span "Open in PostHog" at bounding box center [536, 446] width 57 height 9
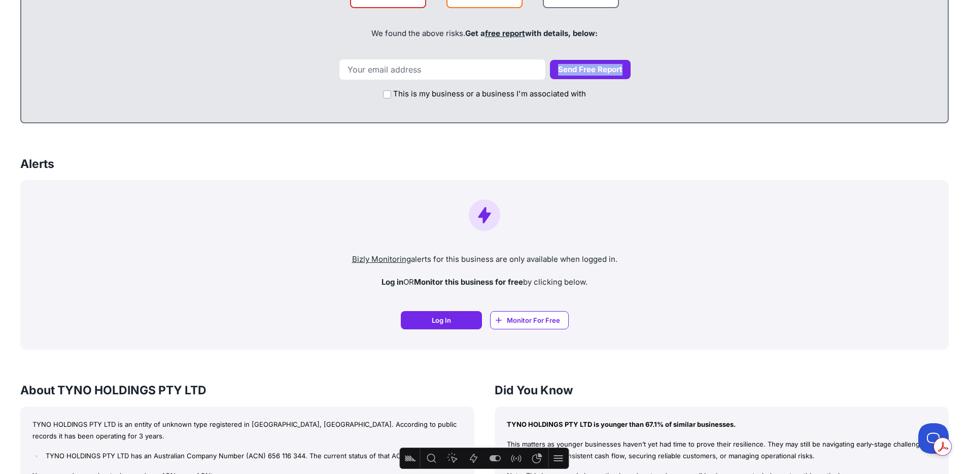
drag, startPoint x: 629, startPoint y: 67, endPoint x: 535, endPoint y: 70, distance: 93.9
click at [534, 67] on div "Send Free Report" at bounding box center [484, 69] width 906 height 21
copy button "Send Free Report"
